Goal: Task Accomplishment & Management: Use online tool/utility

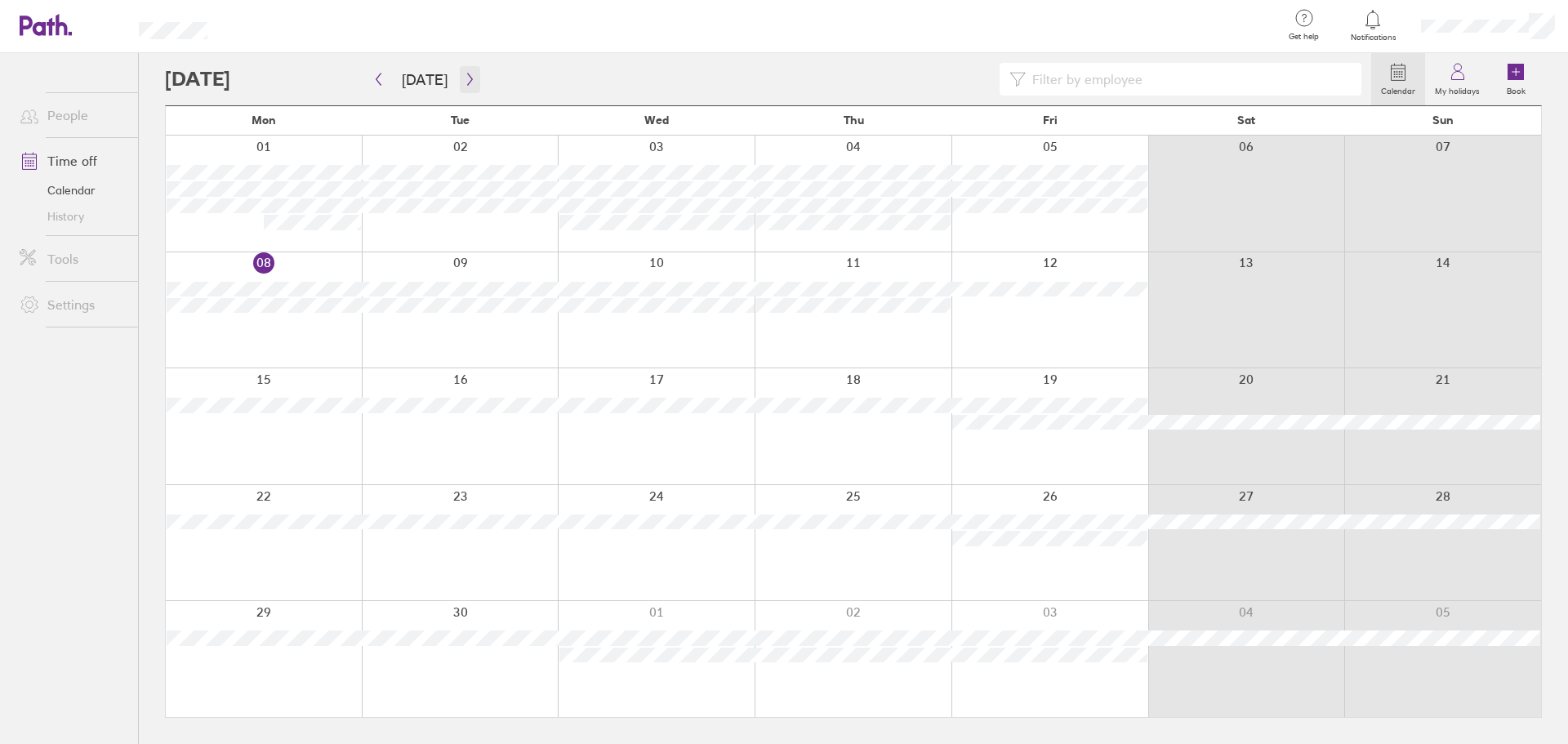
click at [464, 82] on icon "button" at bounding box center [470, 79] width 12 height 13
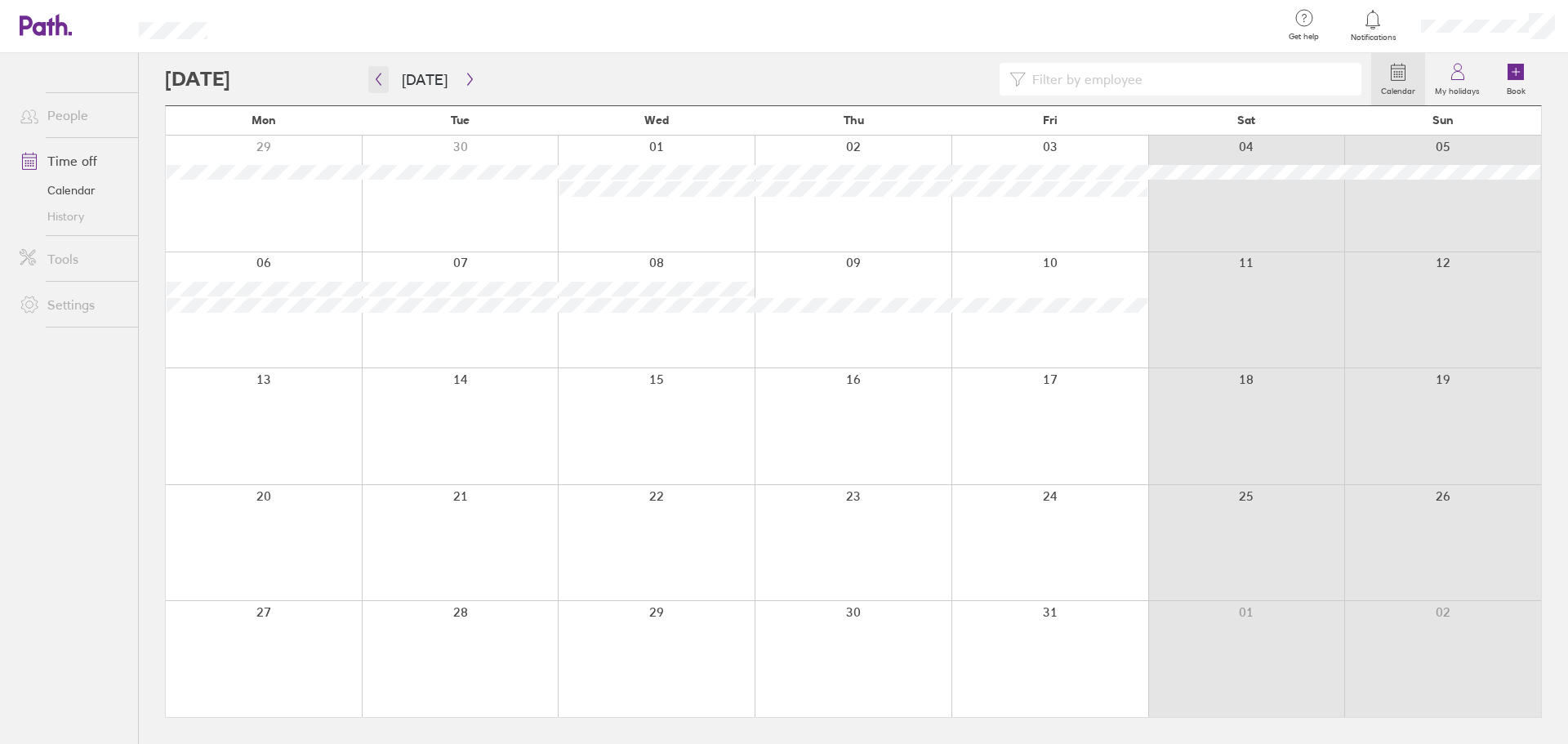
click at [381, 74] on icon "button" at bounding box center [378, 79] width 12 height 13
